Goal: Information Seeking & Learning: Find specific fact

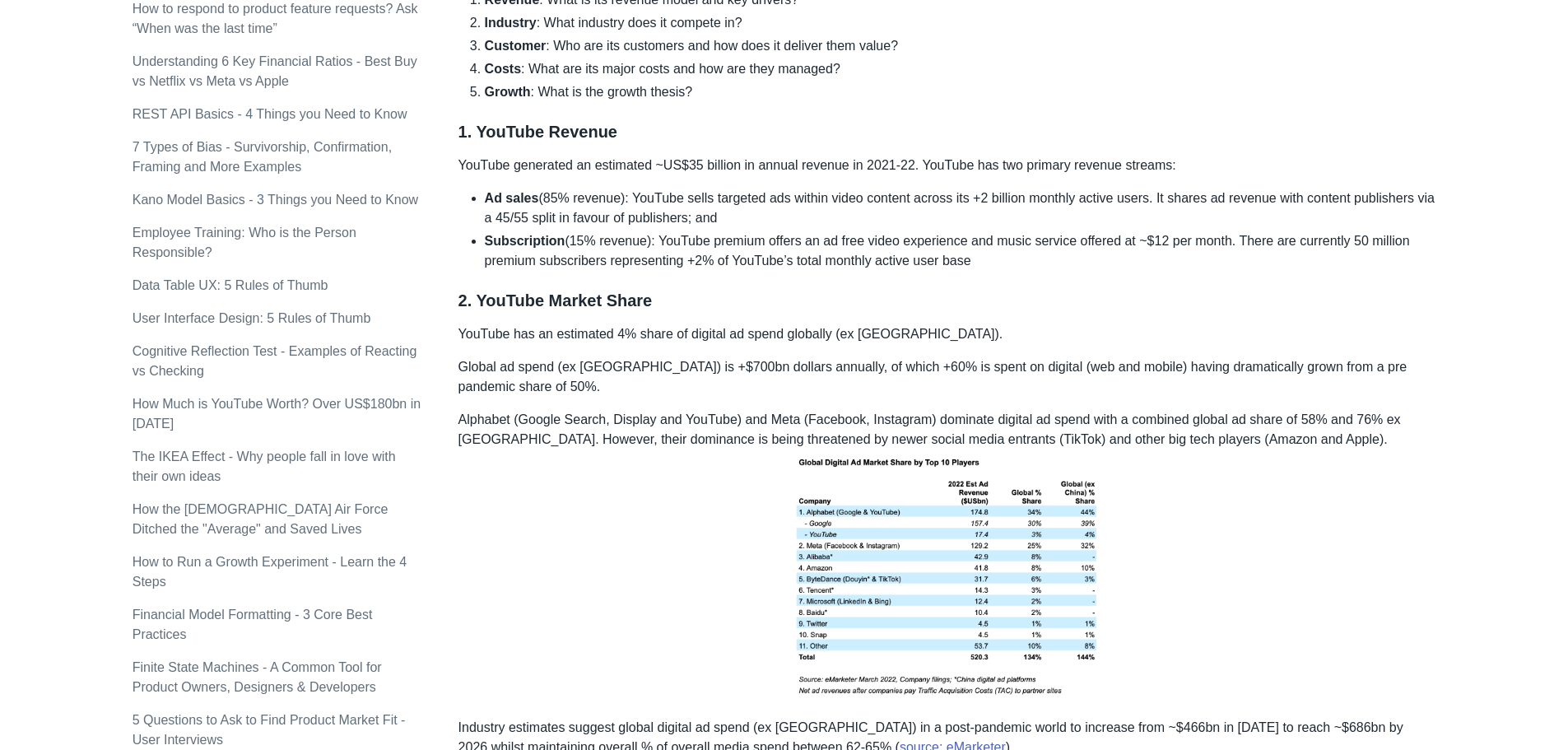
scroll to position [997, 0]
drag, startPoint x: 462, startPoint y: 334, endPoint x: 830, endPoint y: 335, distance: 368.0
click at [830, 335] on p "YouTube has an estimated 4% share of digital ad spend globally (ex [GEOGRAPHIC_…" at bounding box center [947, 334] width 978 height 20
copy p "ouTube has an estimated 4% share of digital ad spend globally"
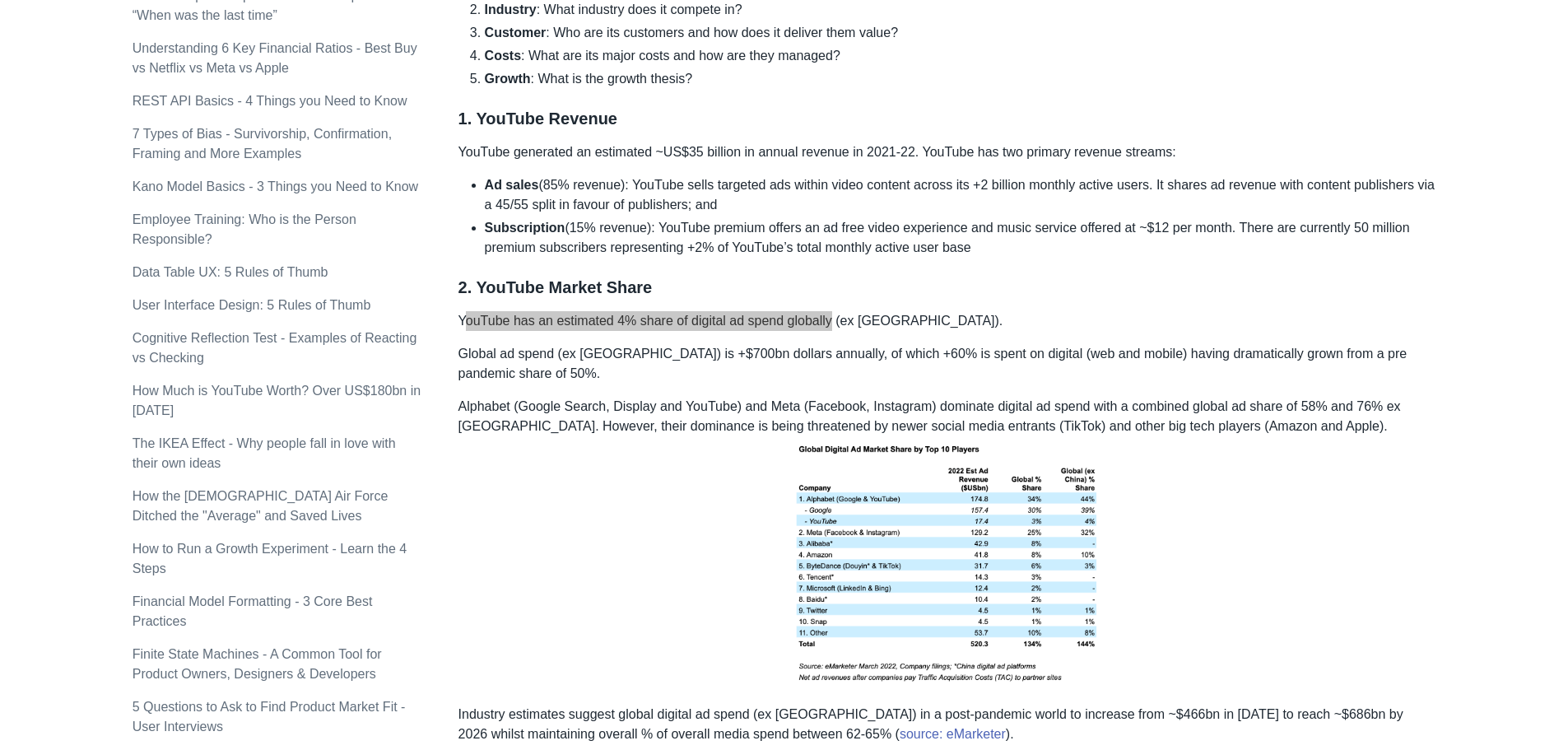
scroll to position [1010, 0]
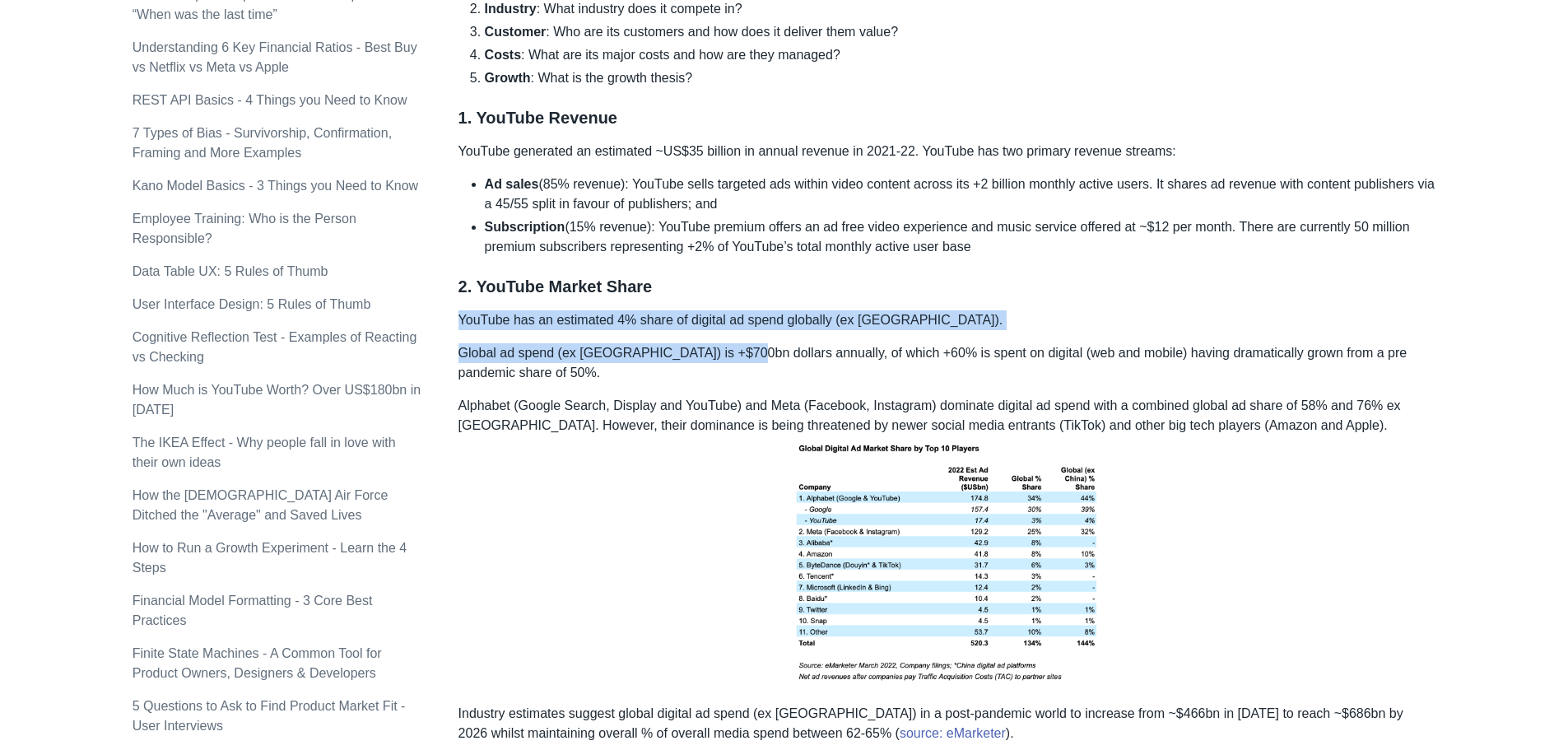
drag, startPoint x: 1127, startPoint y: 274, endPoint x: 716, endPoint y: 328, distance: 414.5
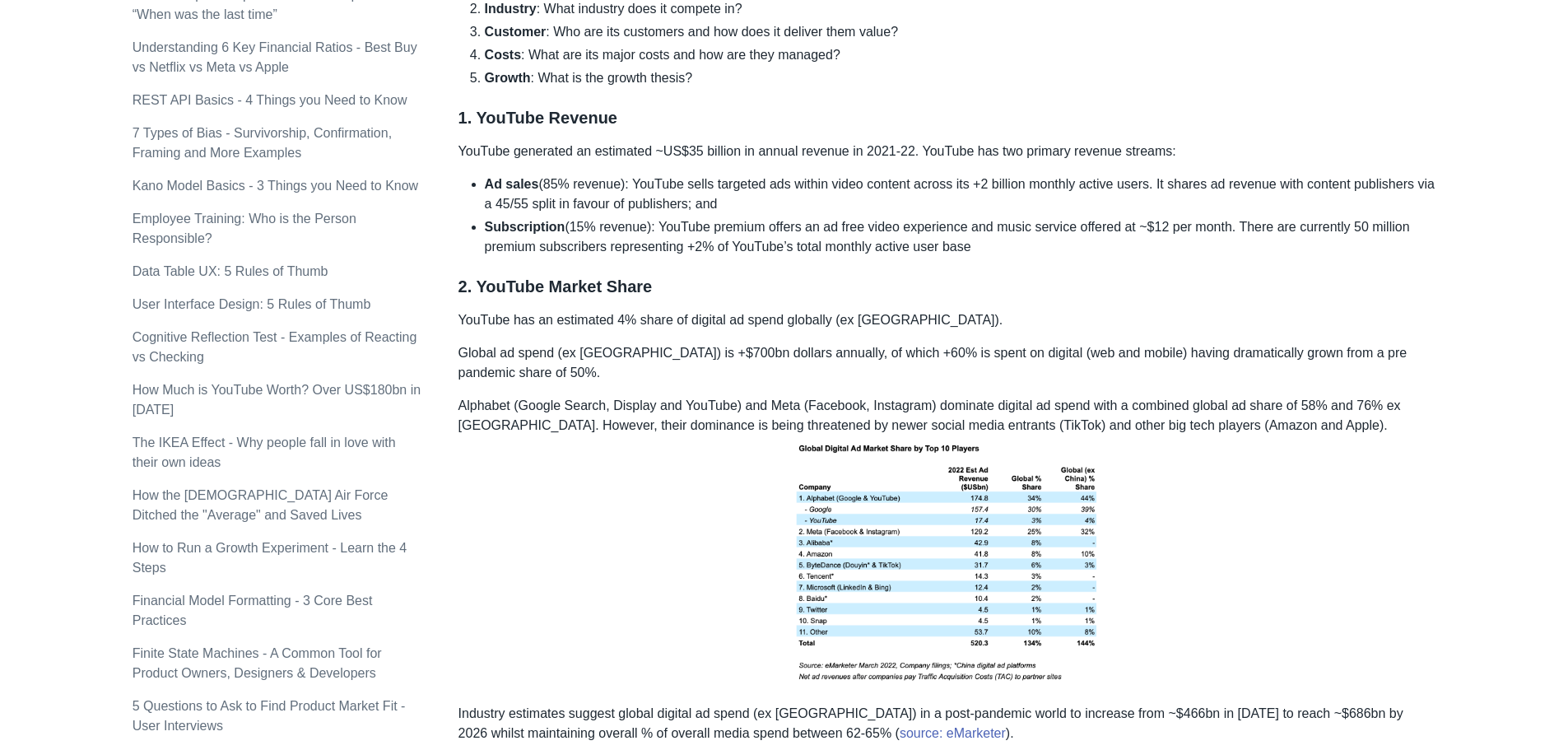
click at [679, 367] on p "Global ad spend (ex [GEOGRAPHIC_DATA]) is +$700bn dollars annually, of which +6…" at bounding box center [947, 363] width 978 height 39
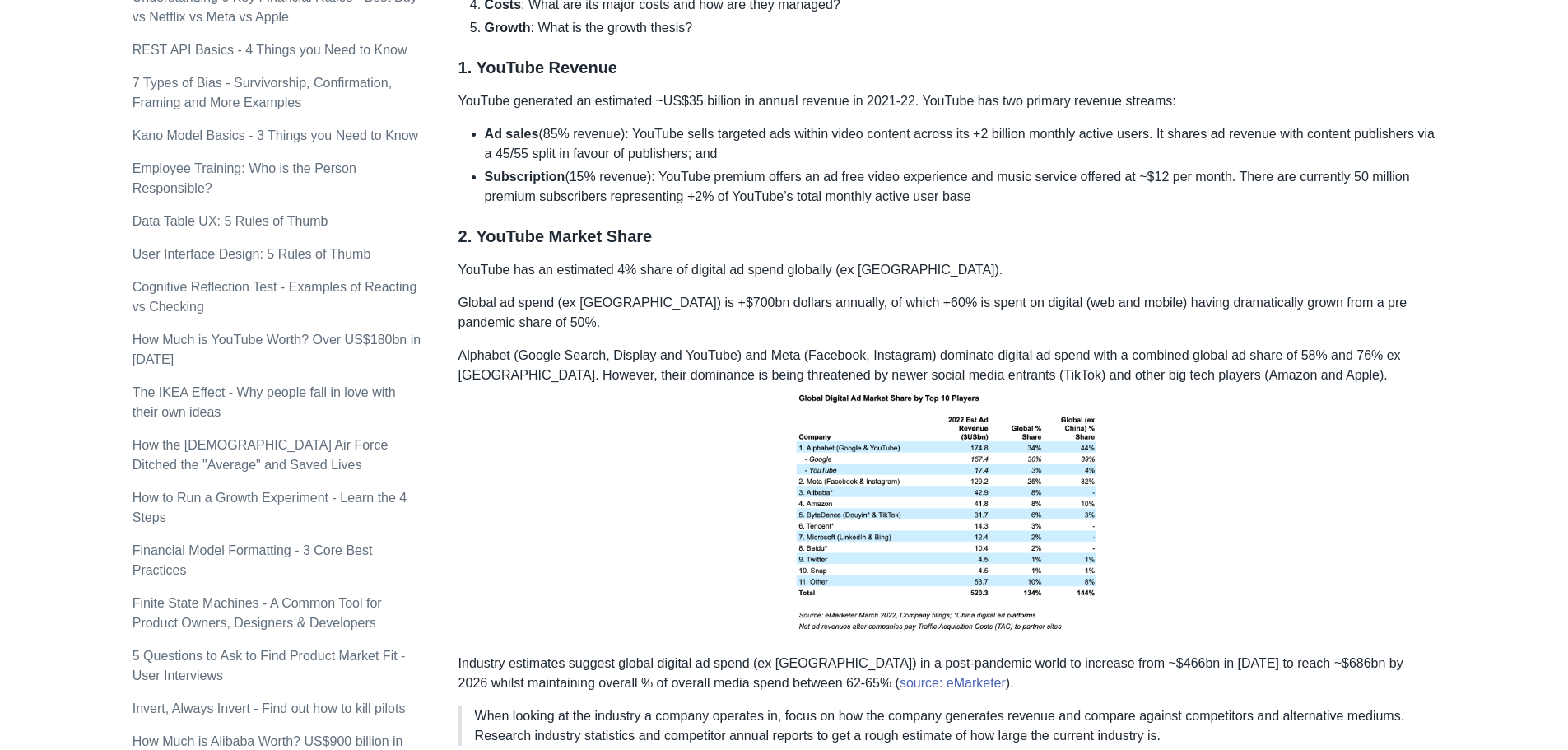
scroll to position [1068, 0]
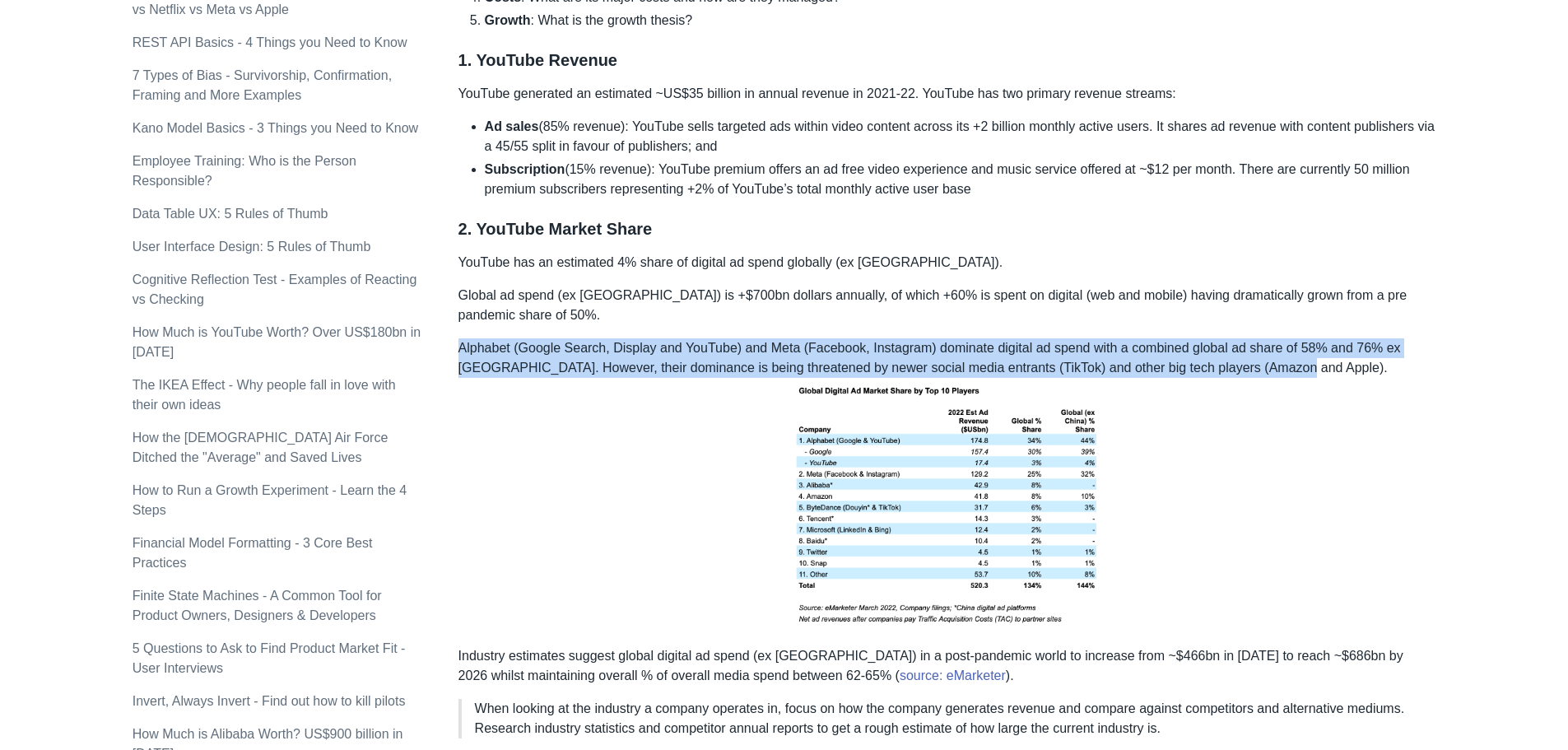
drag, startPoint x: 458, startPoint y: 346, endPoint x: 1352, endPoint y: 368, distance: 894.3
click at [1352, 368] on p "Alphabet (Google Search, Display and YouTube) and Meta (Facebook, Instagram) do…" at bounding box center [947, 486] width 978 height 295
copy p "Alphabet (Google Search, Display and YouTube) and Meta (Facebook, Instagram) do…"
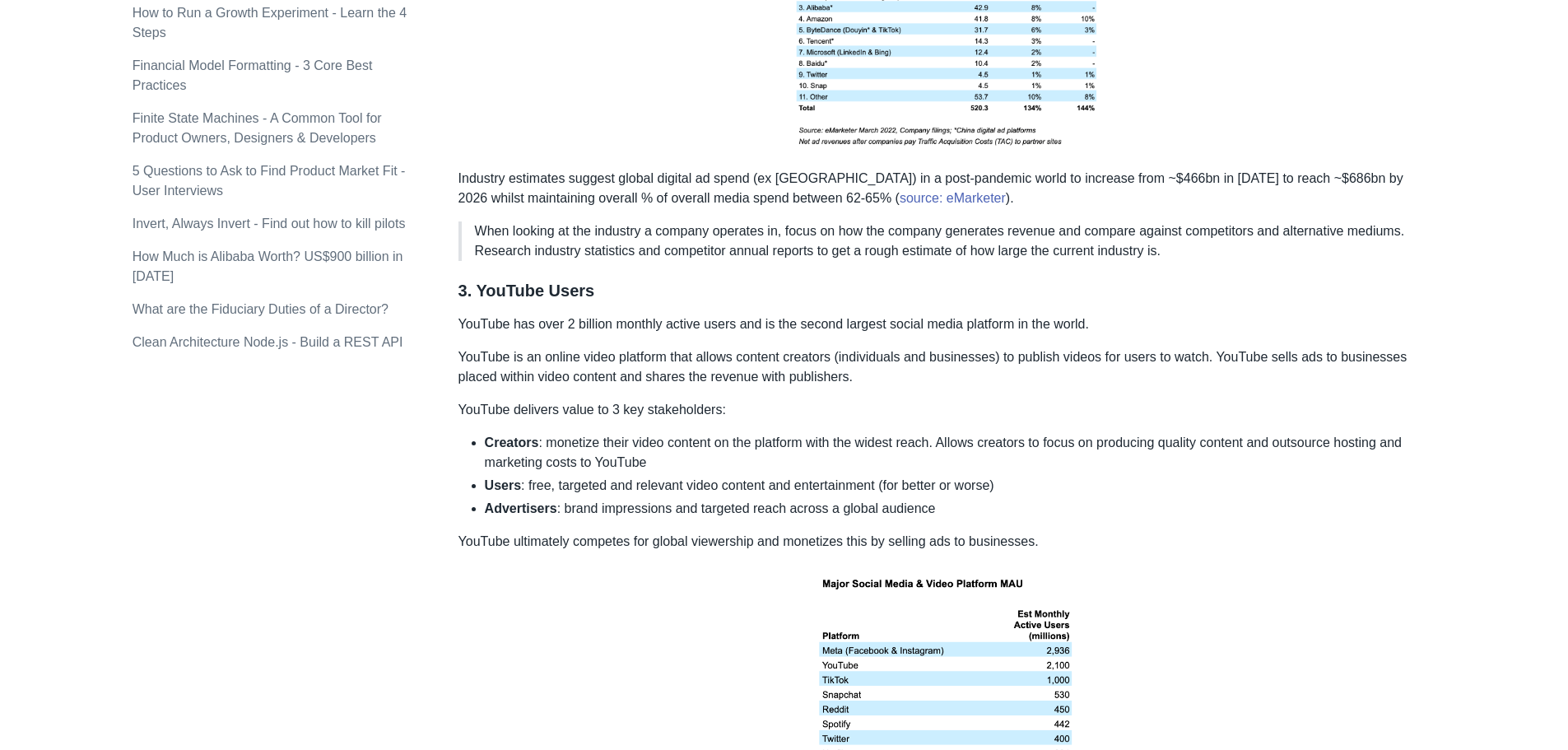
scroll to position [1547, 0]
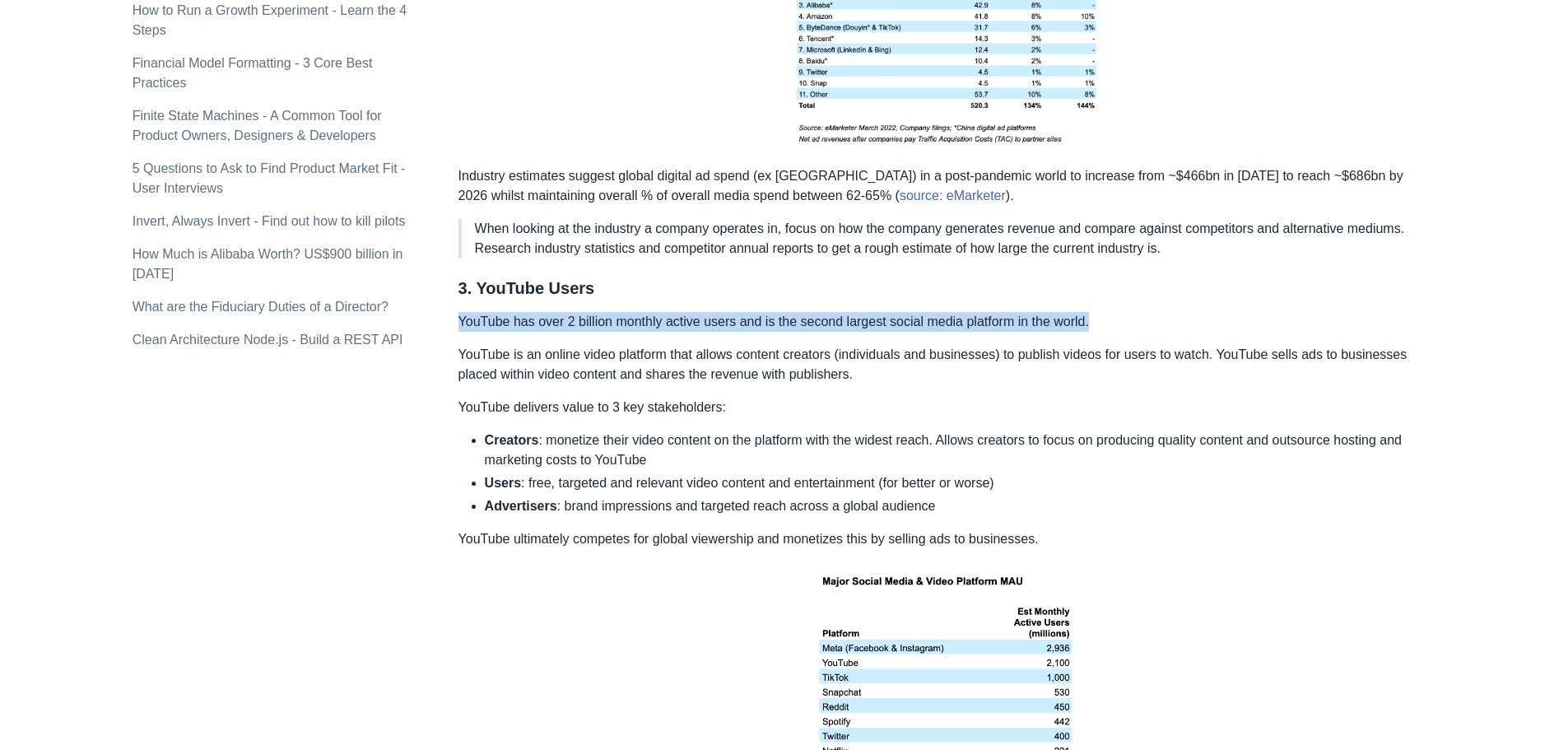
drag, startPoint x: 459, startPoint y: 319, endPoint x: 1094, endPoint y: 312, distance: 635.0
click at [1094, 312] on p "YouTube has over 2 billion monthly active users and is the second largest socia…" at bounding box center [947, 322] width 978 height 20
copy p "YouTube has over 2 billion monthly active users and is the second largest socia…"
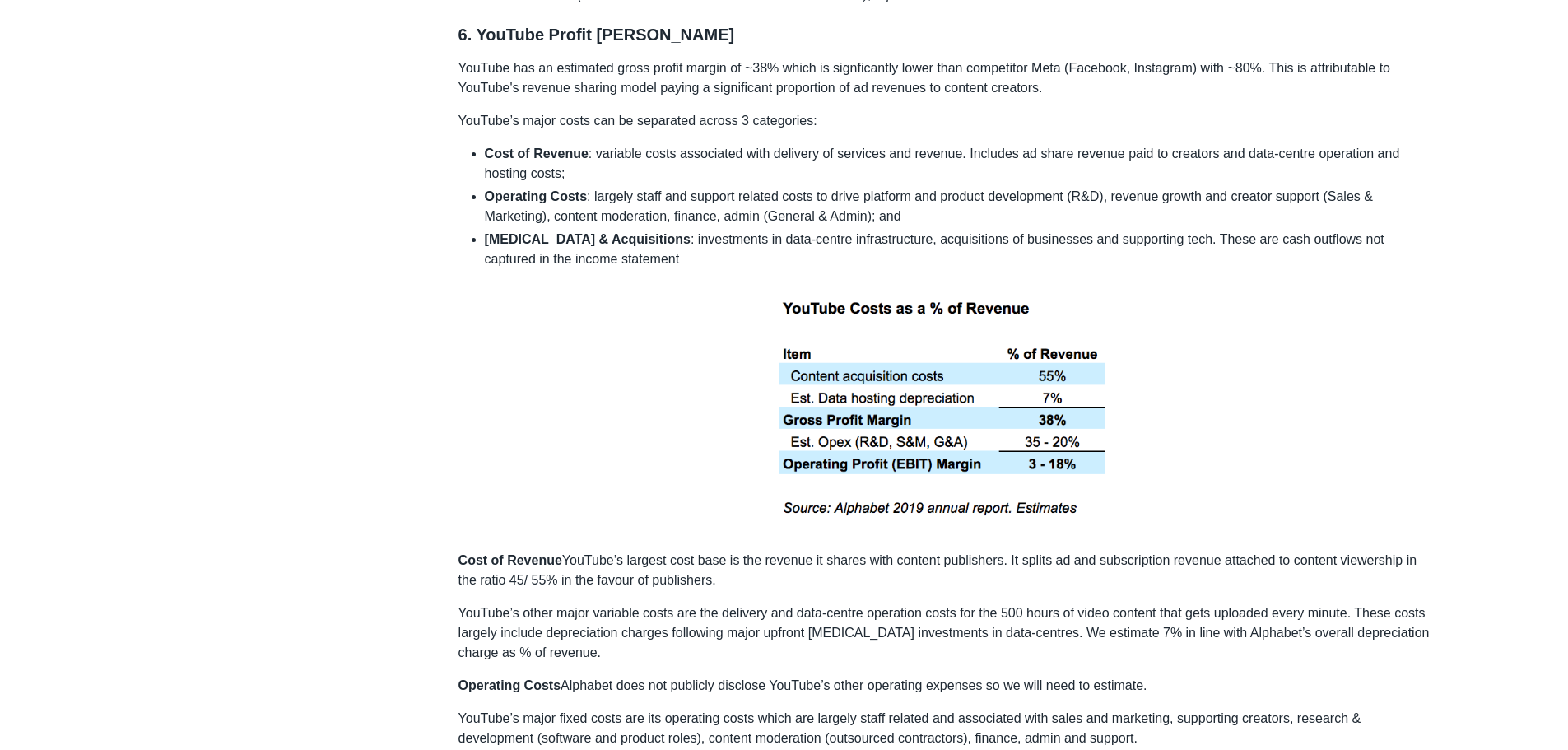
scroll to position [3820, 0]
